Goal: Task Accomplishment & Management: Manage account settings

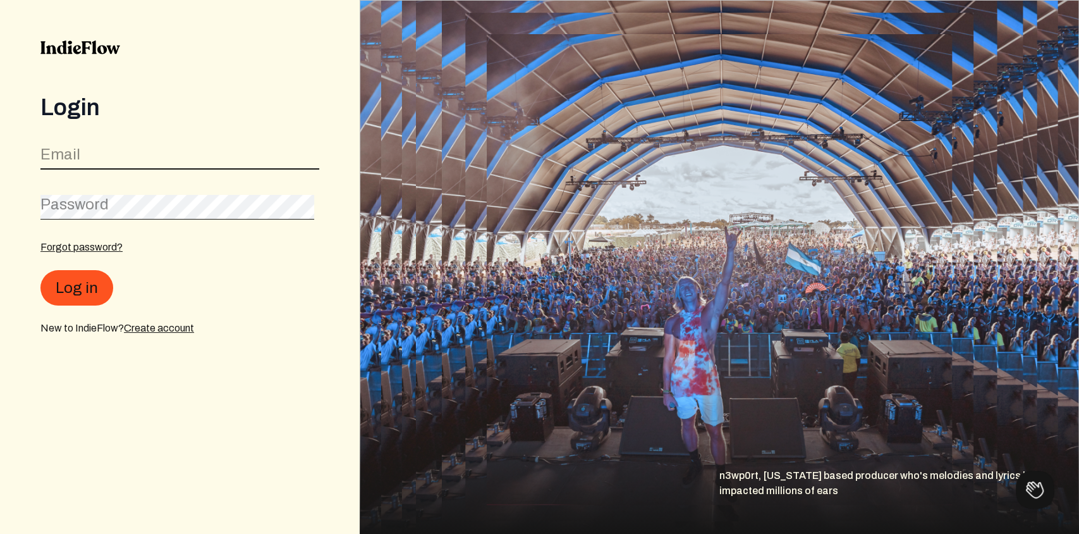
click at [164, 165] on input "email" at bounding box center [179, 157] width 279 height 24
type input "[EMAIL_ADDRESS][DOMAIN_NAME]"
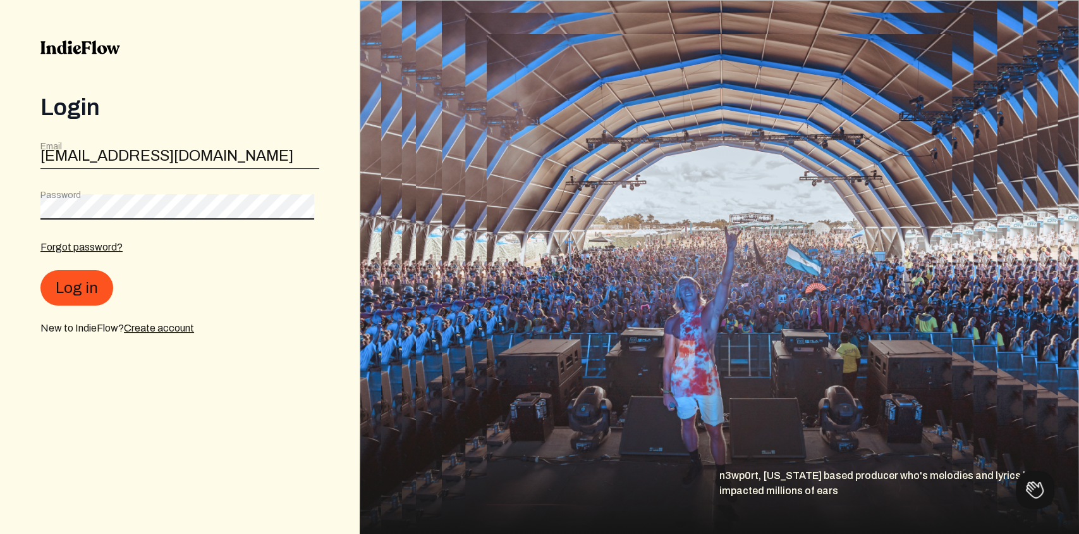
click at [40, 270] on button "Log in" at bounding box center [76, 287] width 73 height 35
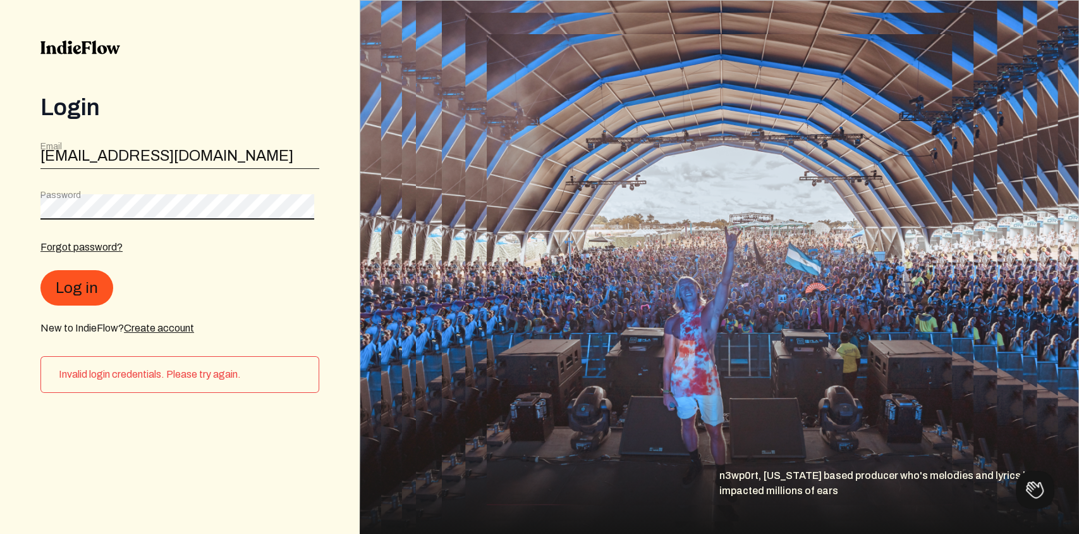
click at [40, 270] on button "Log in" at bounding box center [76, 287] width 73 height 35
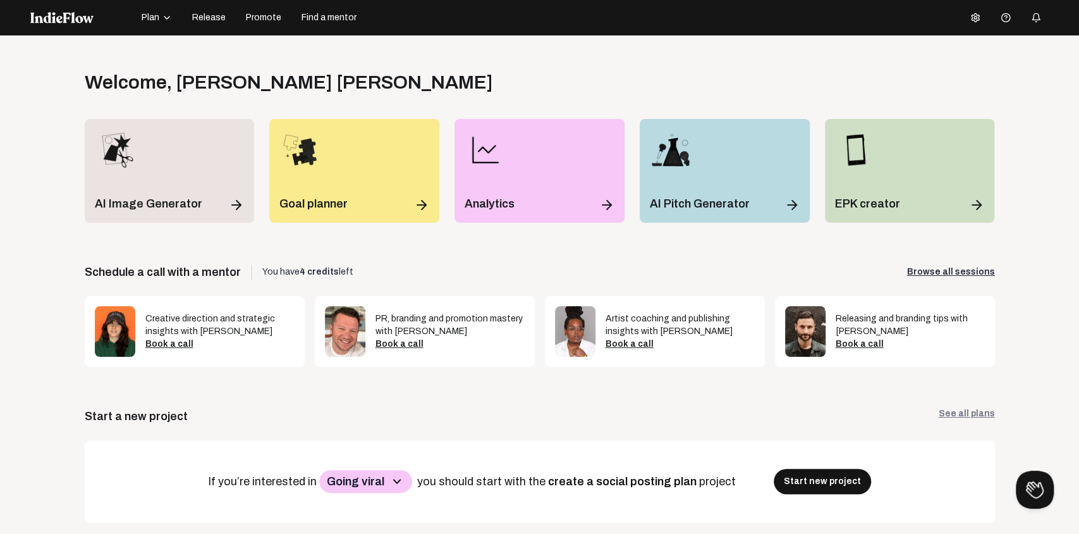
click at [975, 21] on button at bounding box center [975, 17] width 25 height 25
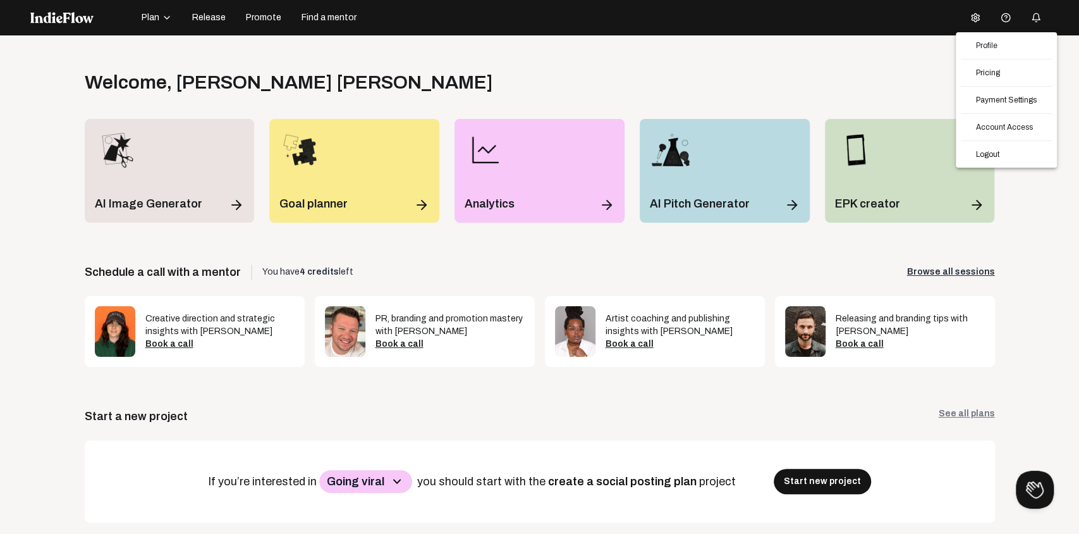
click at [1001, 19] on div at bounding box center [539, 267] width 1079 height 534
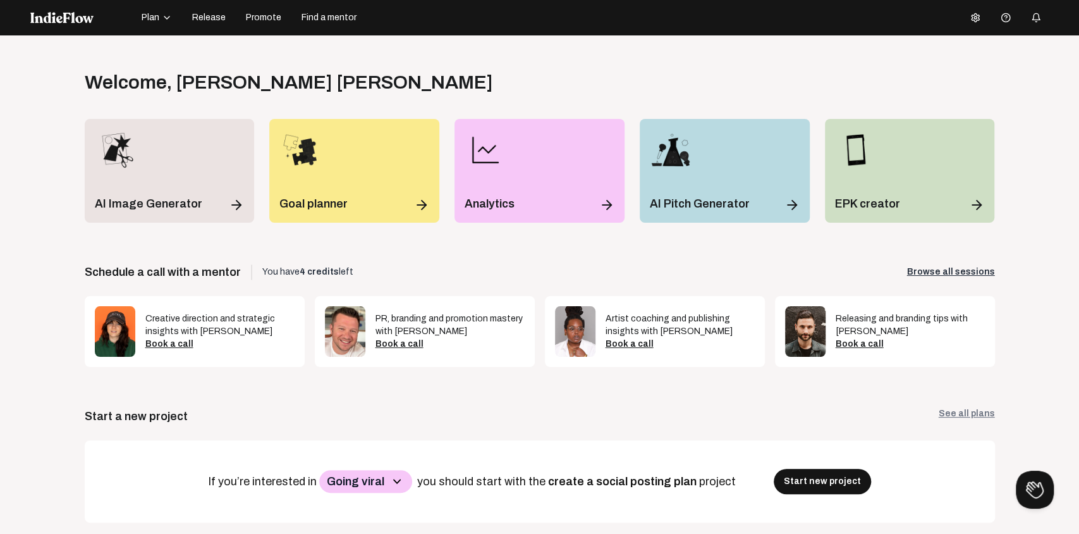
click at [1001, 28] on span "Help center" at bounding box center [1006, 38] width 62 height 20
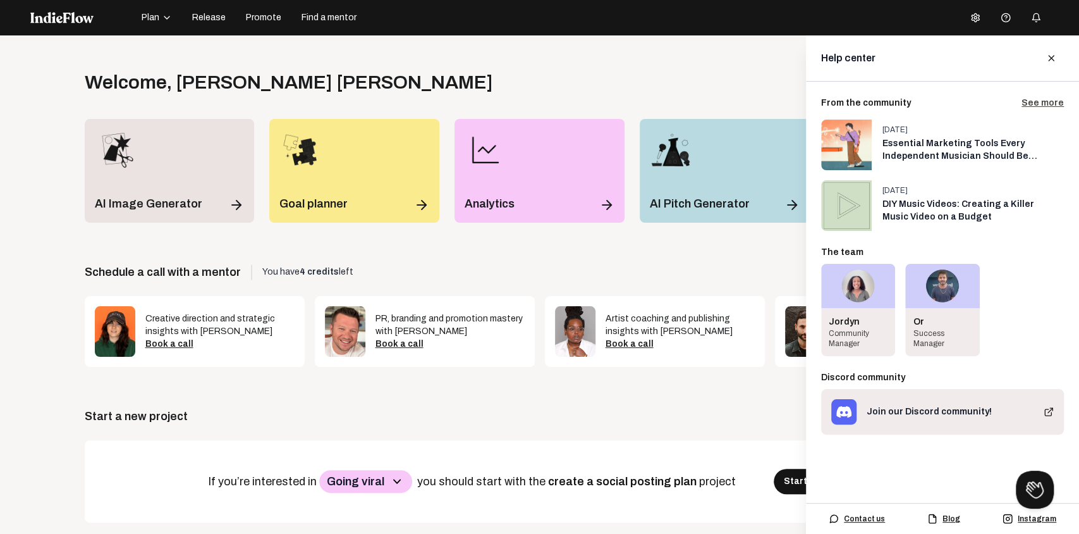
click at [1001, 28] on span "Help center" at bounding box center [1006, 38] width 62 height 20
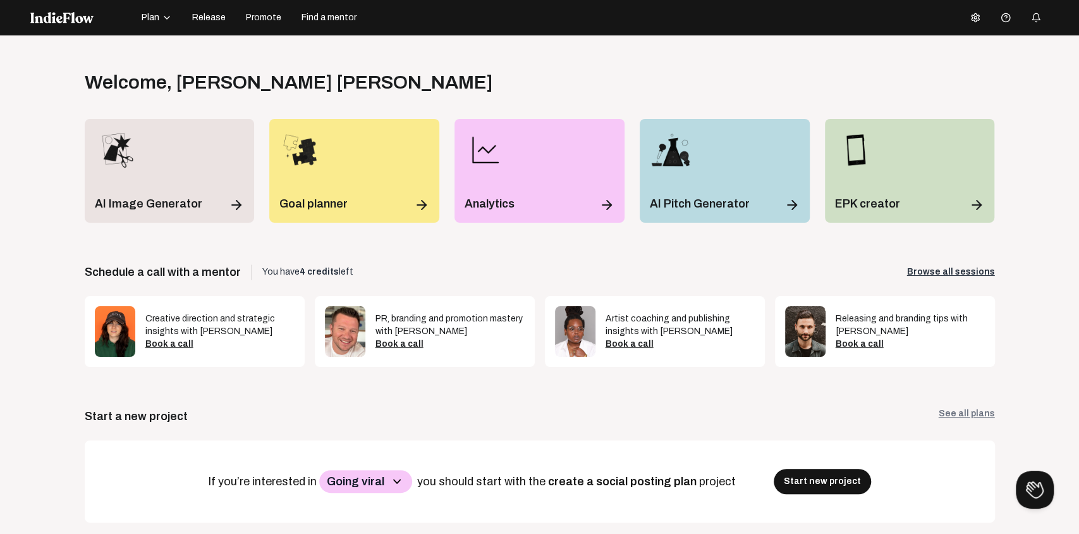
click at [974, 17] on circle at bounding box center [975, 17] width 3 height 3
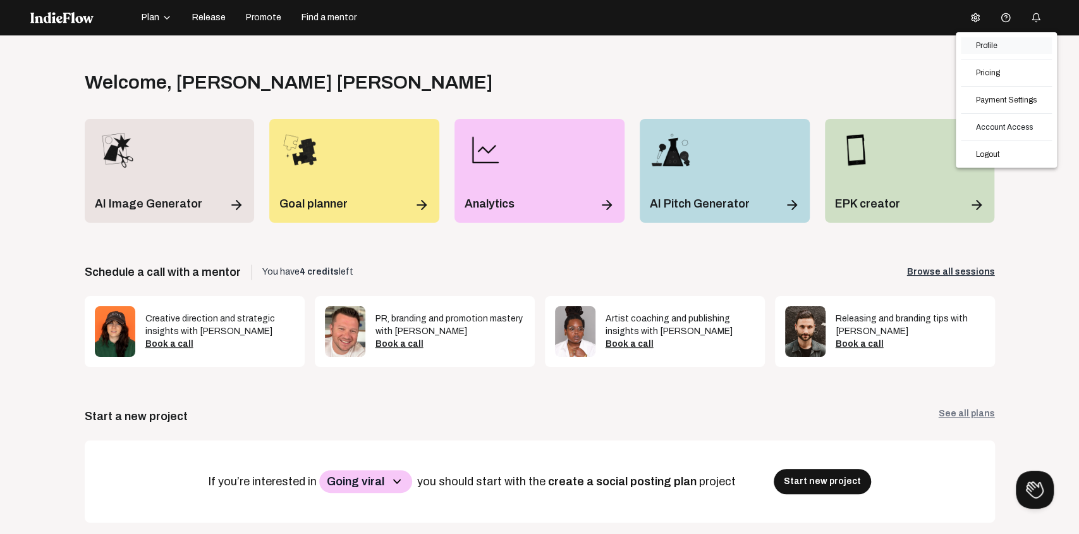
click at [993, 43] on link "Profile" at bounding box center [1006, 45] width 91 height 16
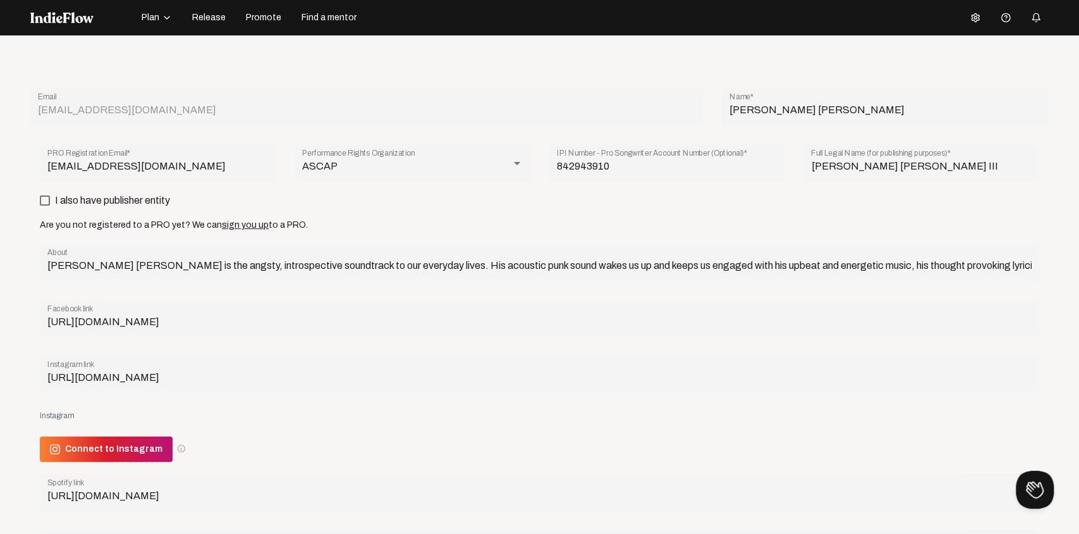
click at [971, 21] on icon at bounding box center [975, 18] width 10 height 10
click at [1000, 126] on link "Account Access" at bounding box center [1006, 127] width 91 height 16
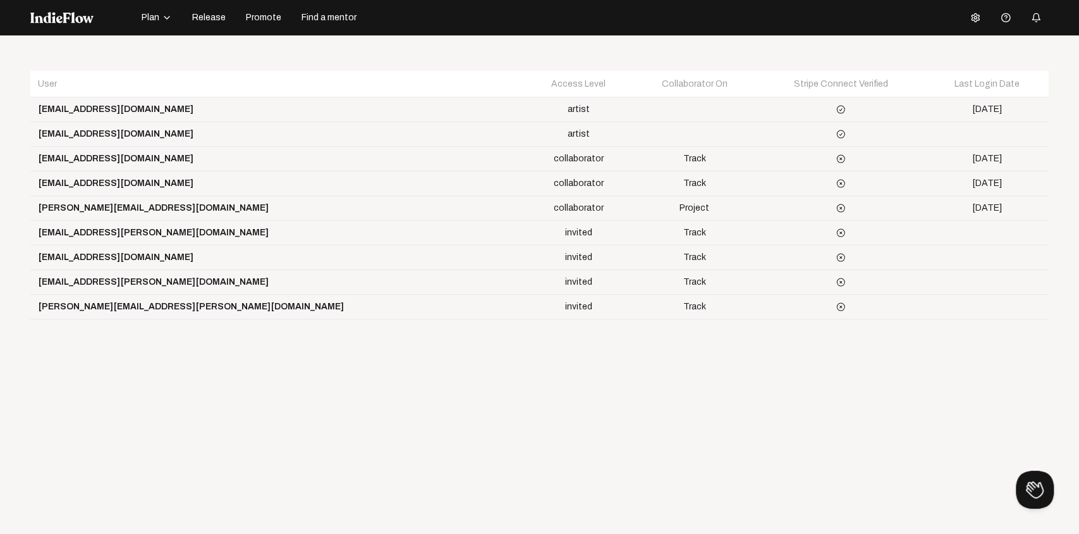
click at [970, 21] on icon at bounding box center [975, 18] width 10 height 10
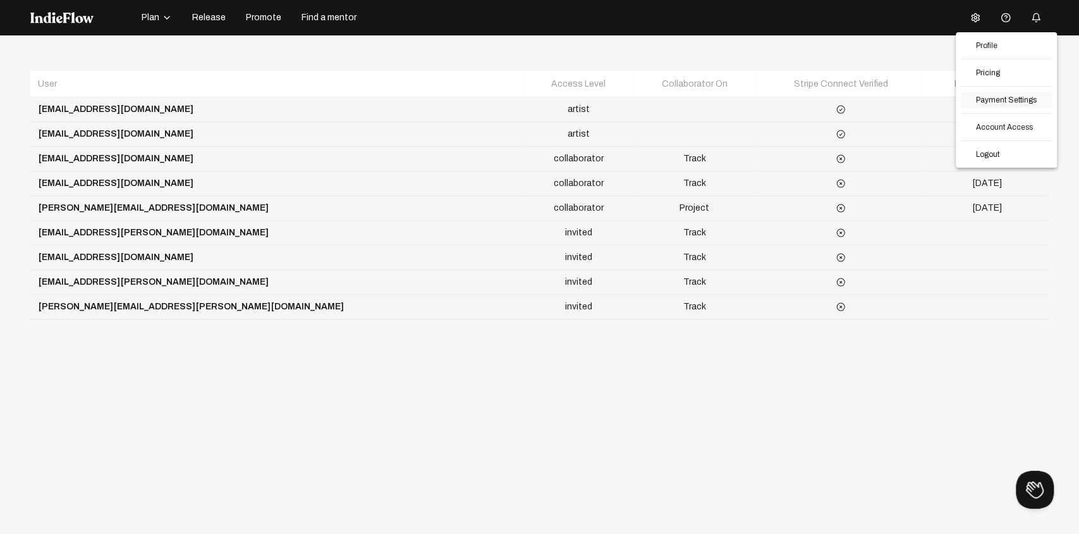
click at [995, 103] on link "Payment Settings" at bounding box center [1006, 100] width 91 height 16
